Goal: Information Seeking & Learning: Learn about a topic

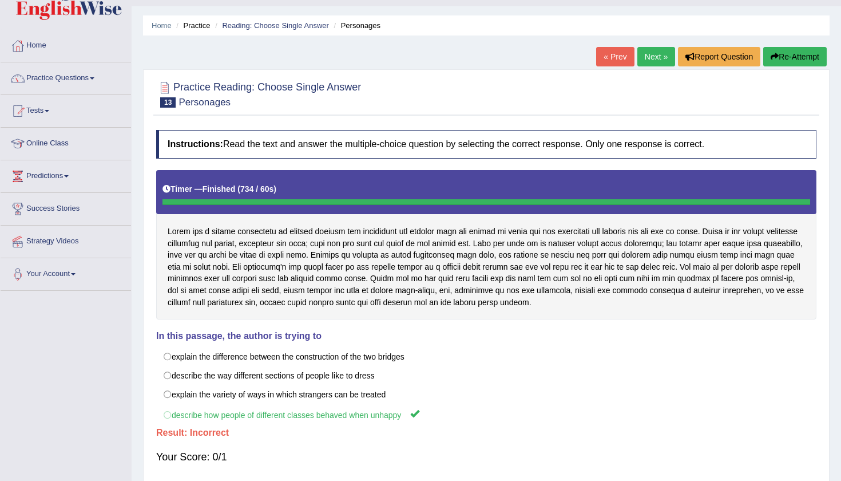
scroll to position [-3, 0]
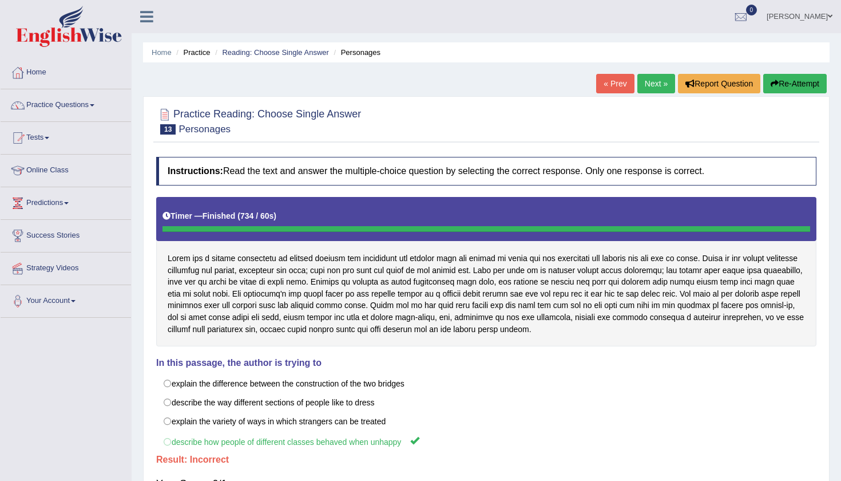
click at [653, 83] on link "Next »" at bounding box center [656, 83] width 38 height 19
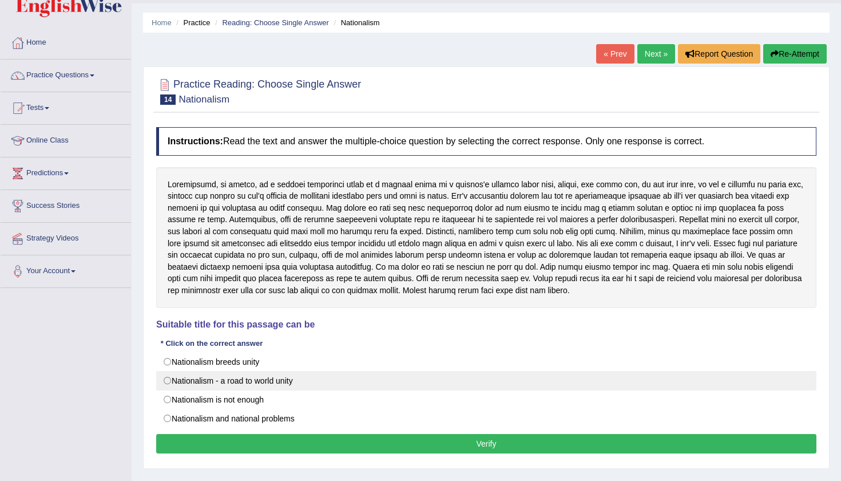
scroll to position [30, 0]
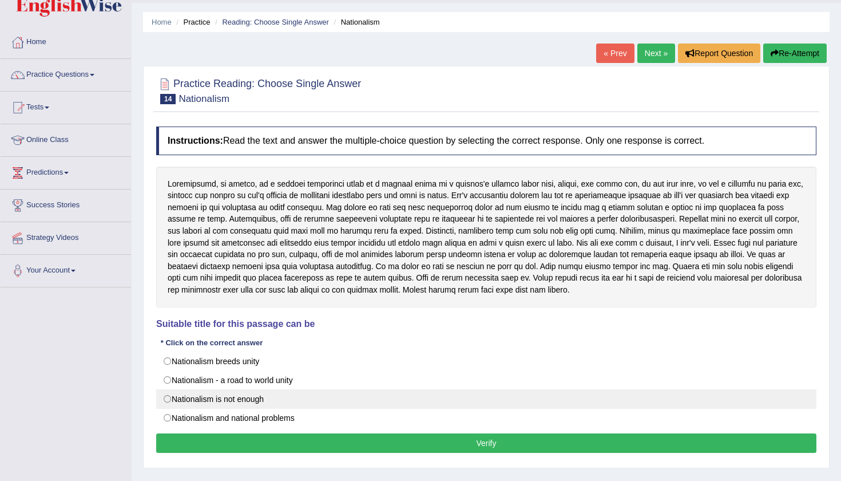
click at [168, 397] on label "Nationalism is not enough" at bounding box center [486, 398] width 660 height 19
radio input "true"
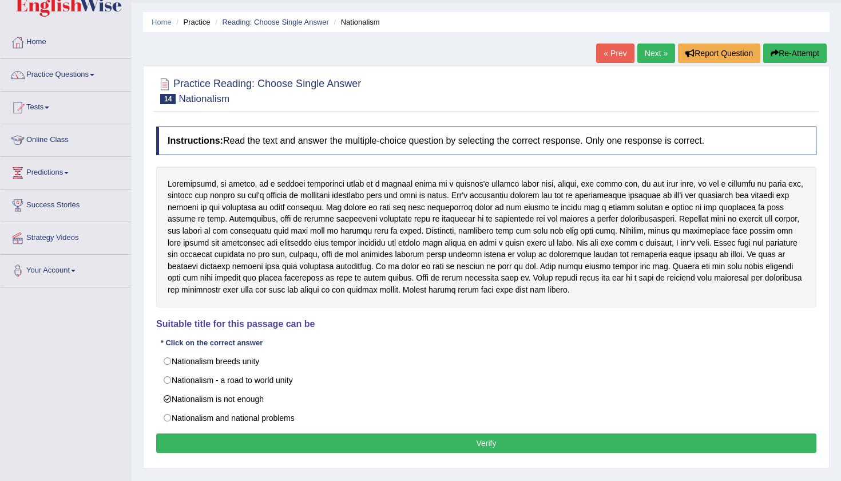
click at [374, 445] on button "Verify" at bounding box center [486, 442] width 660 height 19
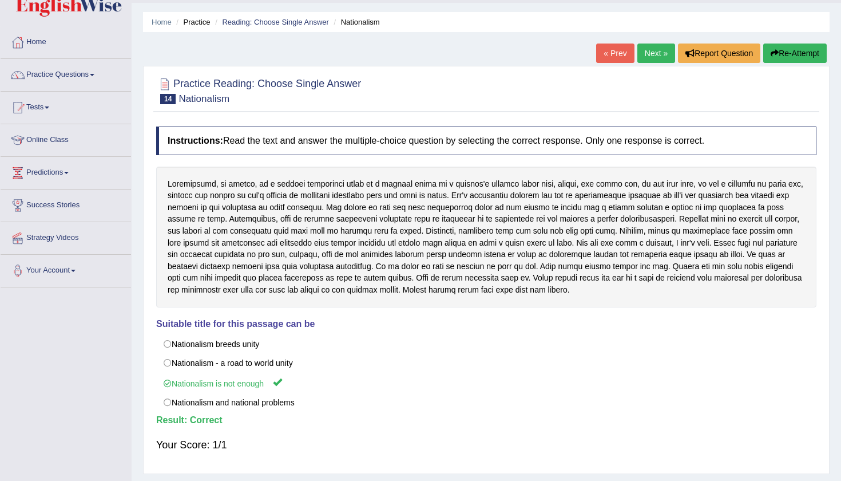
click at [649, 50] on link "Next »" at bounding box center [656, 52] width 38 height 19
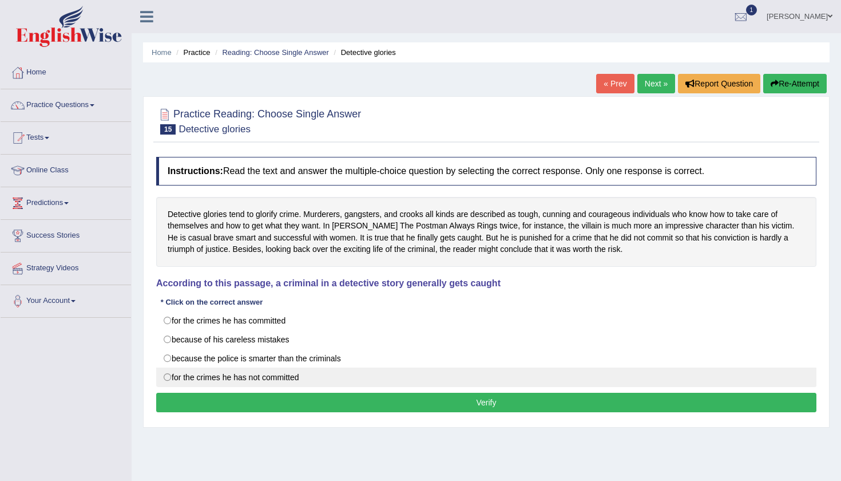
click at [168, 377] on label "for the crimes he has not committed" at bounding box center [486, 376] width 660 height 19
radio input "true"
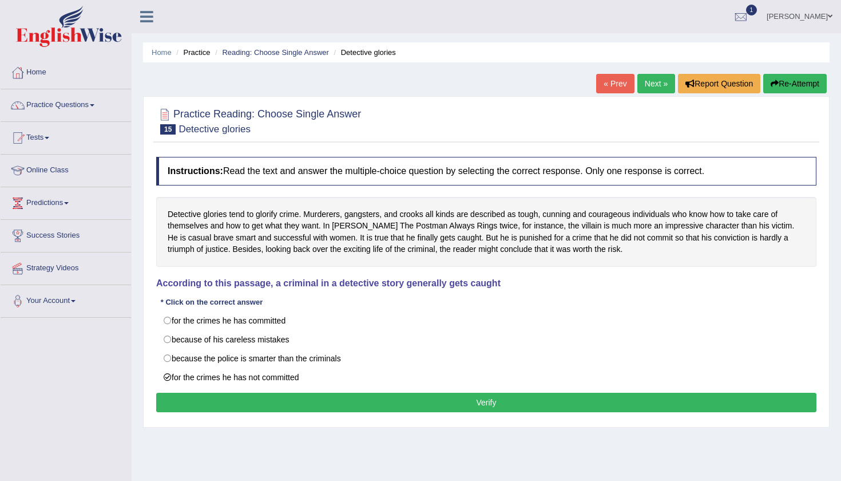
click at [327, 397] on button "Verify" at bounding box center [486, 402] width 660 height 19
